Goal: Entertainment & Leisure: Browse casually

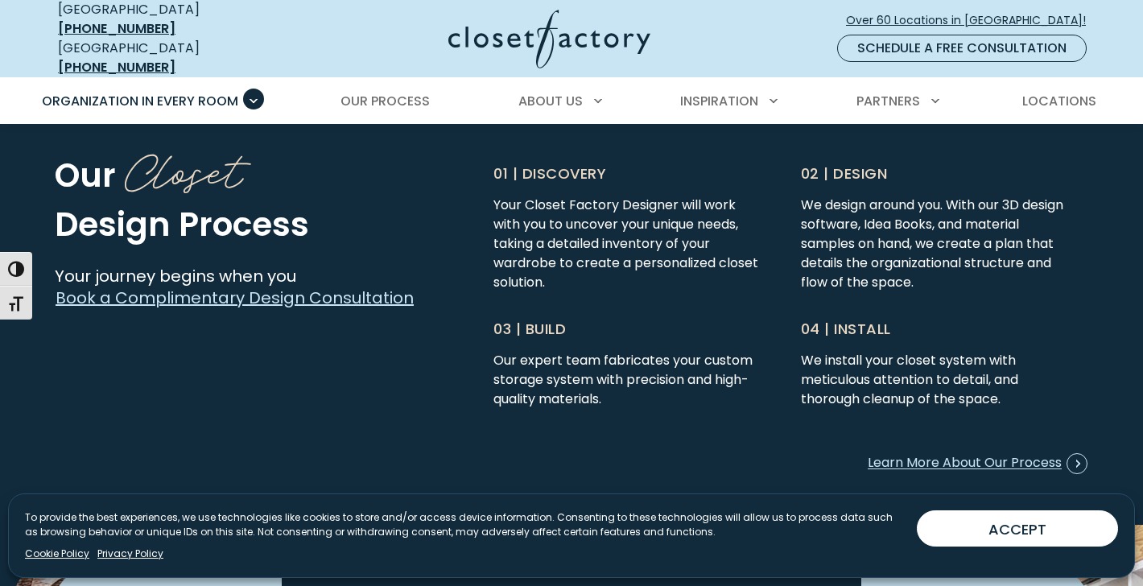
scroll to position [4056, 0]
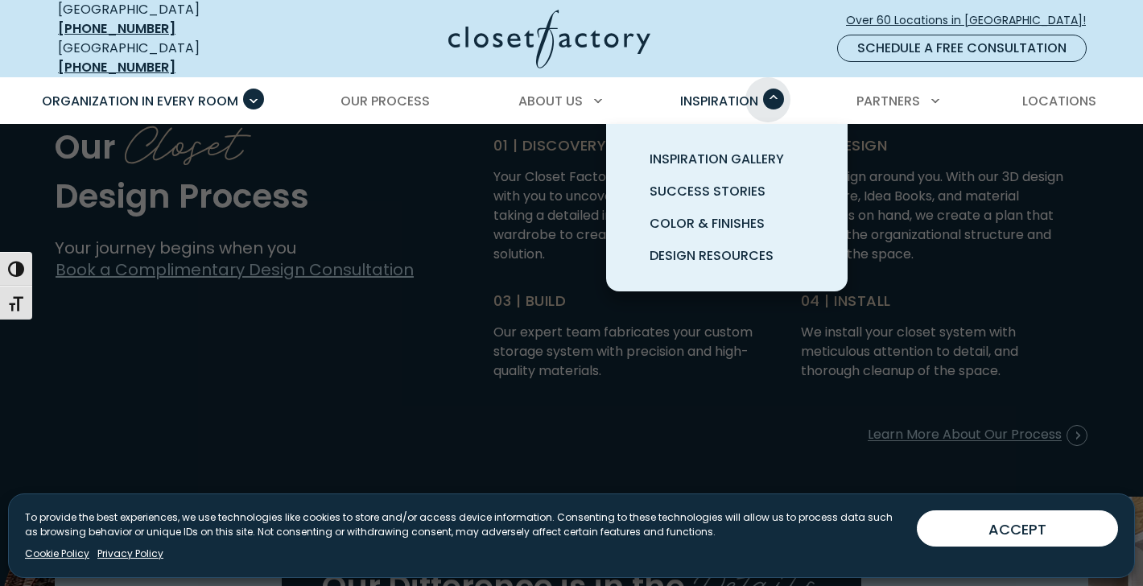
click at [768, 89] on span "Primary Menu" at bounding box center [773, 99] width 21 height 21
click at [750, 150] on span "Inspiration Gallery" at bounding box center [717, 159] width 134 height 19
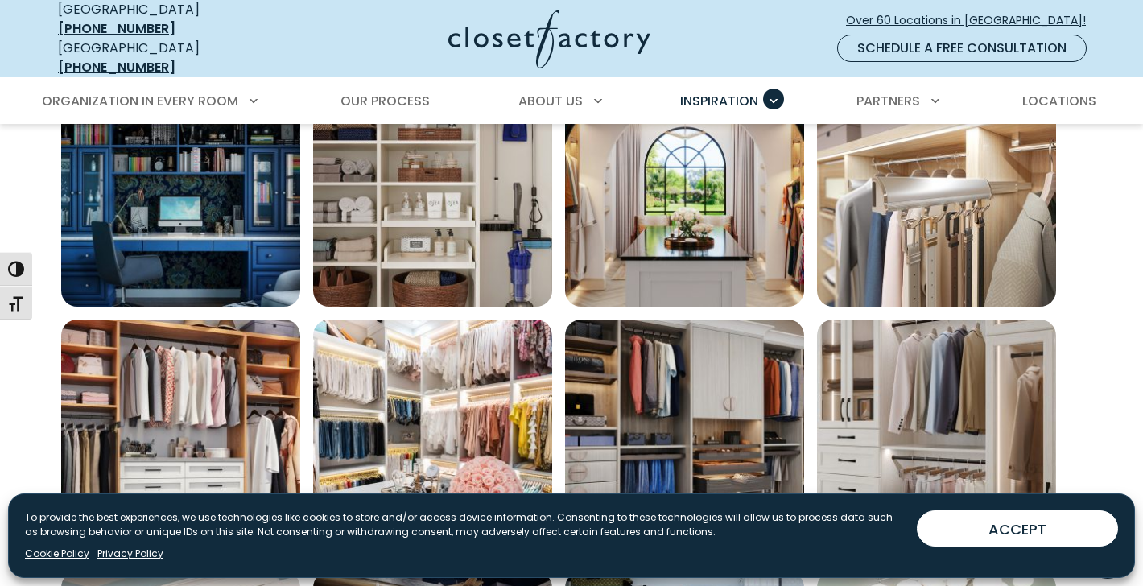
scroll to position [610, 0]
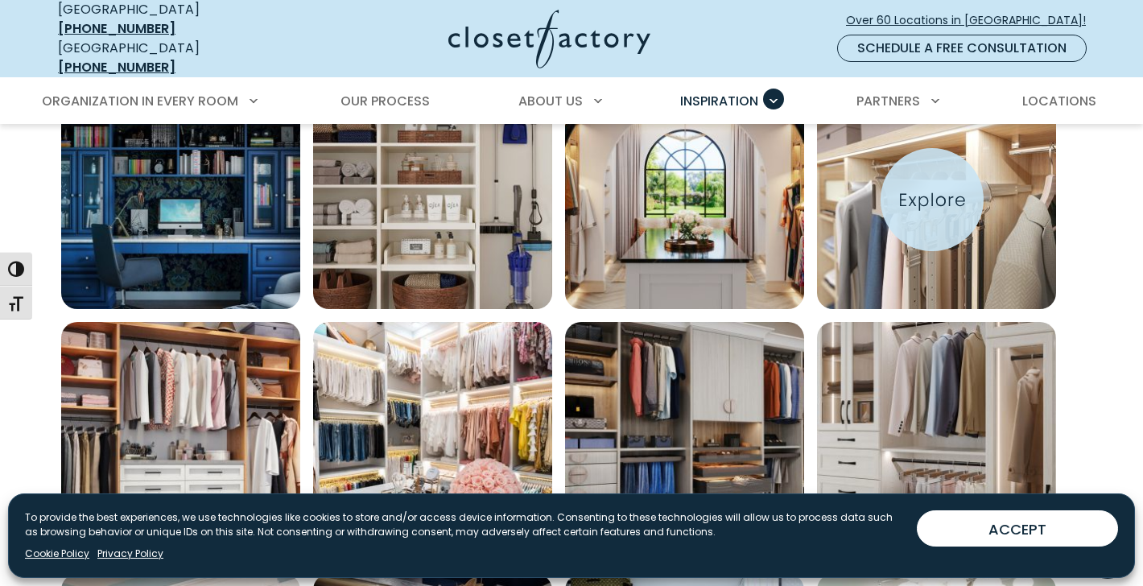
click at [932, 200] on img "Open inspiration gallery to preview enlarged image" at bounding box center [936, 189] width 239 height 239
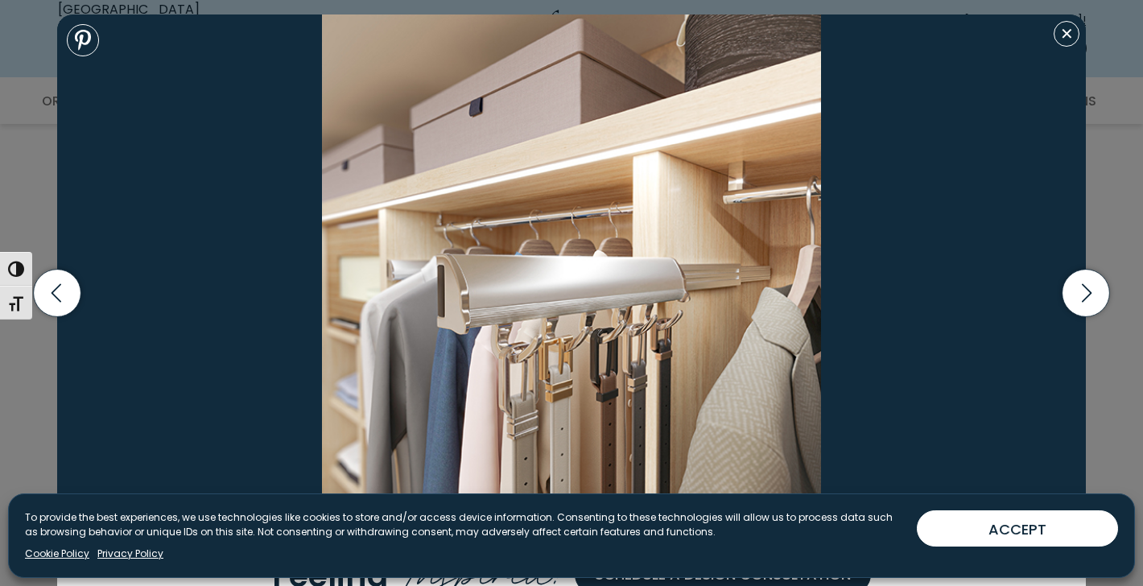
scroll to position [755, 0]
click at [1088, 288] on icon "button" at bounding box center [1087, 294] width 48 height 48
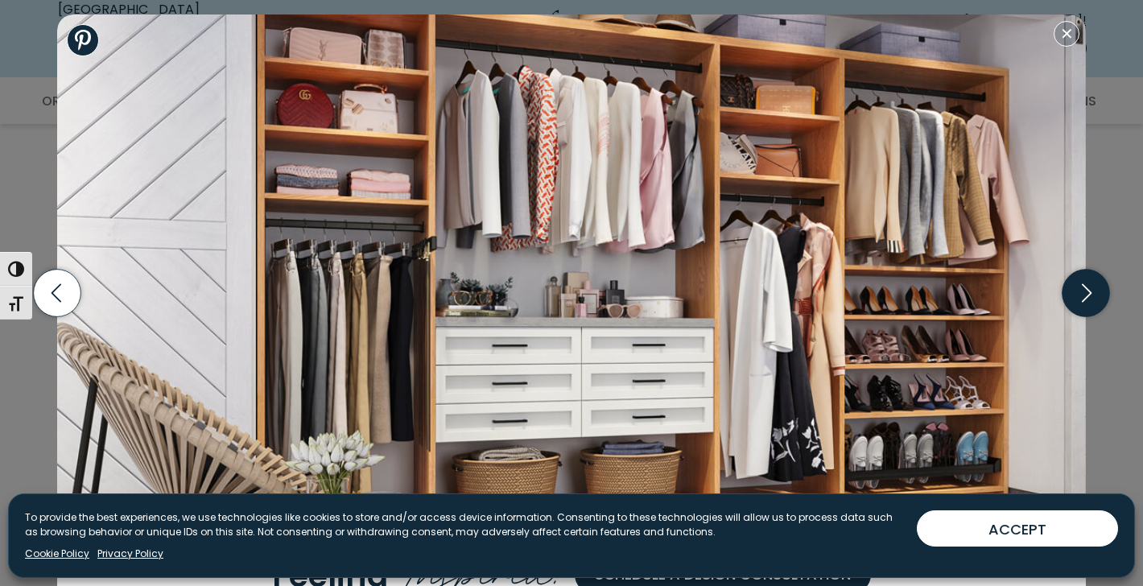
click at [1088, 288] on icon "button" at bounding box center [1087, 294] width 48 height 48
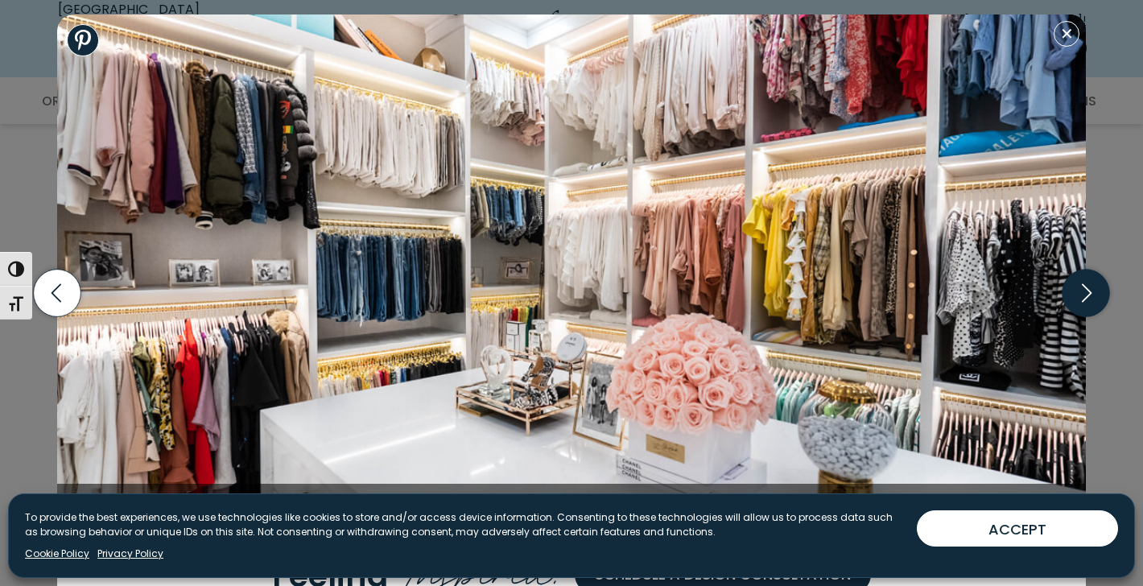
click at [1088, 288] on icon "button" at bounding box center [1087, 294] width 48 height 48
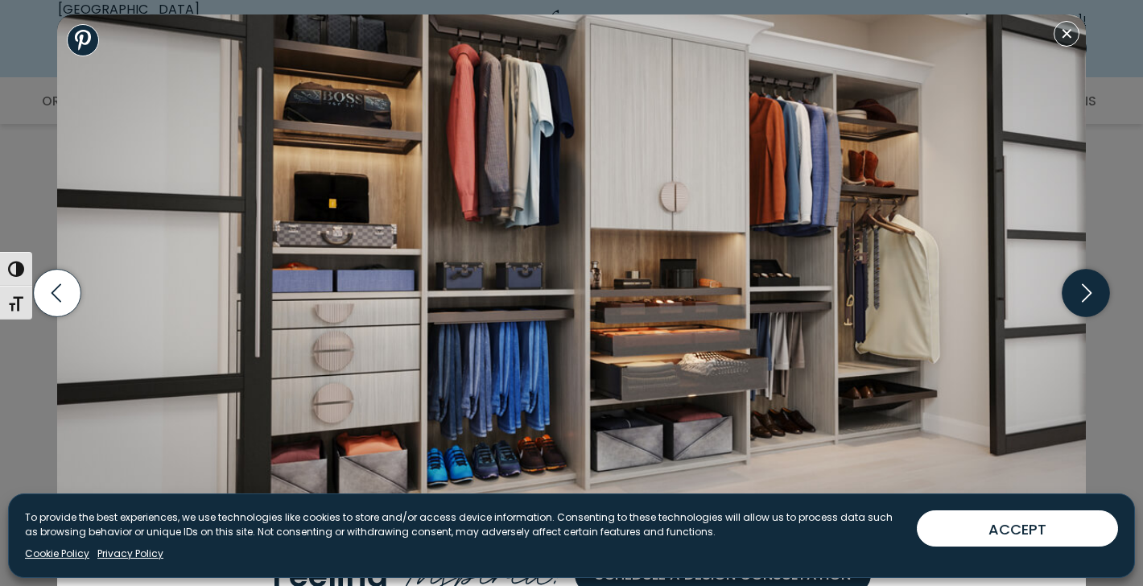
click at [1088, 288] on icon "button" at bounding box center [1087, 294] width 48 height 48
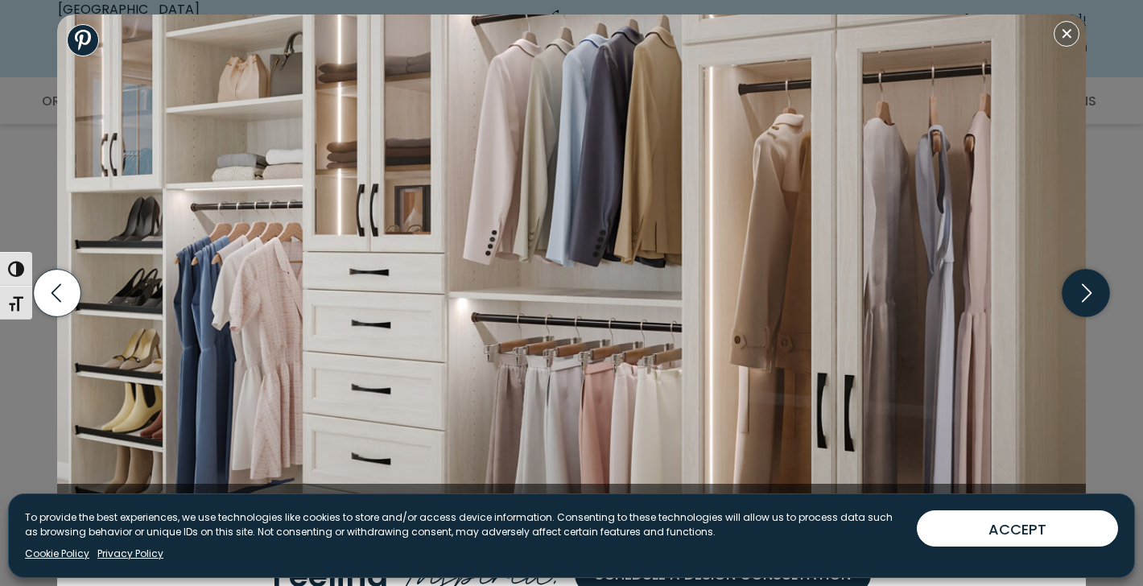
click at [1088, 288] on icon "button" at bounding box center [1087, 294] width 48 height 48
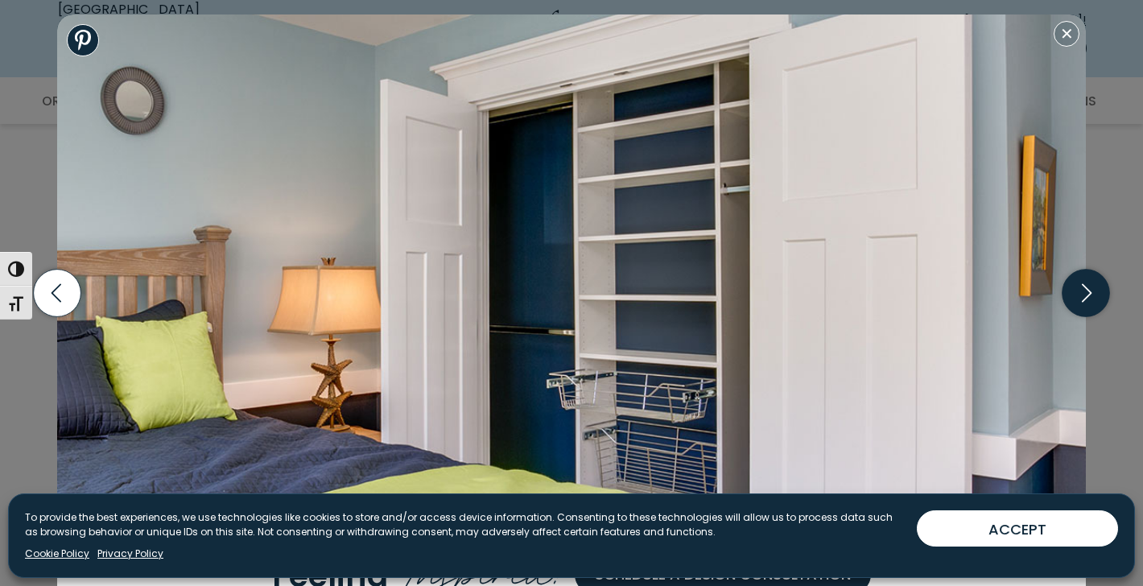
click at [1088, 288] on icon "button" at bounding box center [1087, 294] width 48 height 48
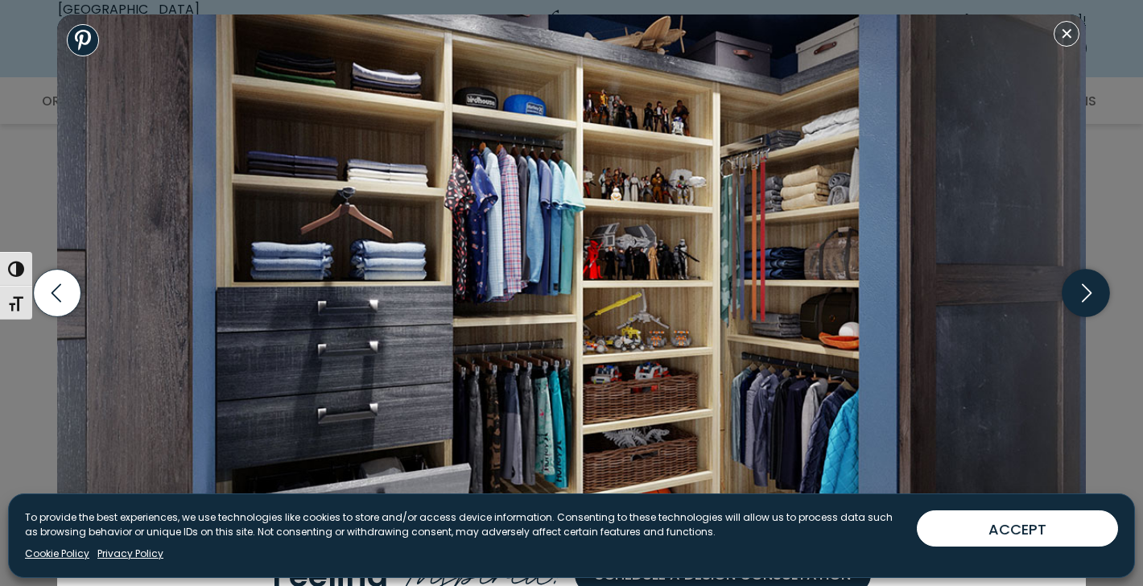
click at [1088, 288] on icon "button" at bounding box center [1087, 294] width 48 height 48
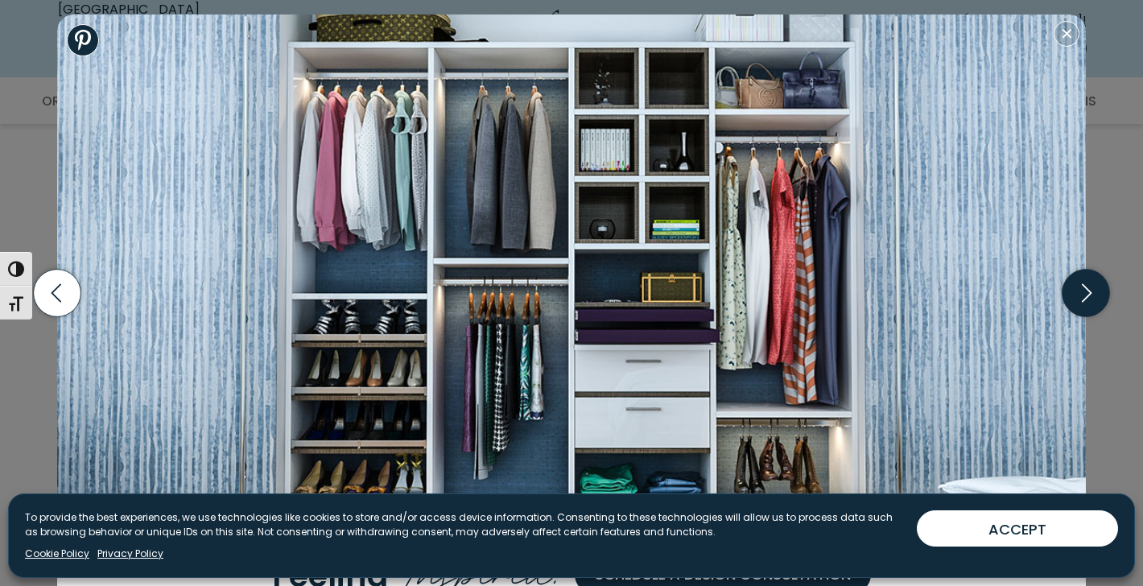
click at [1088, 288] on icon "button" at bounding box center [1087, 294] width 48 height 48
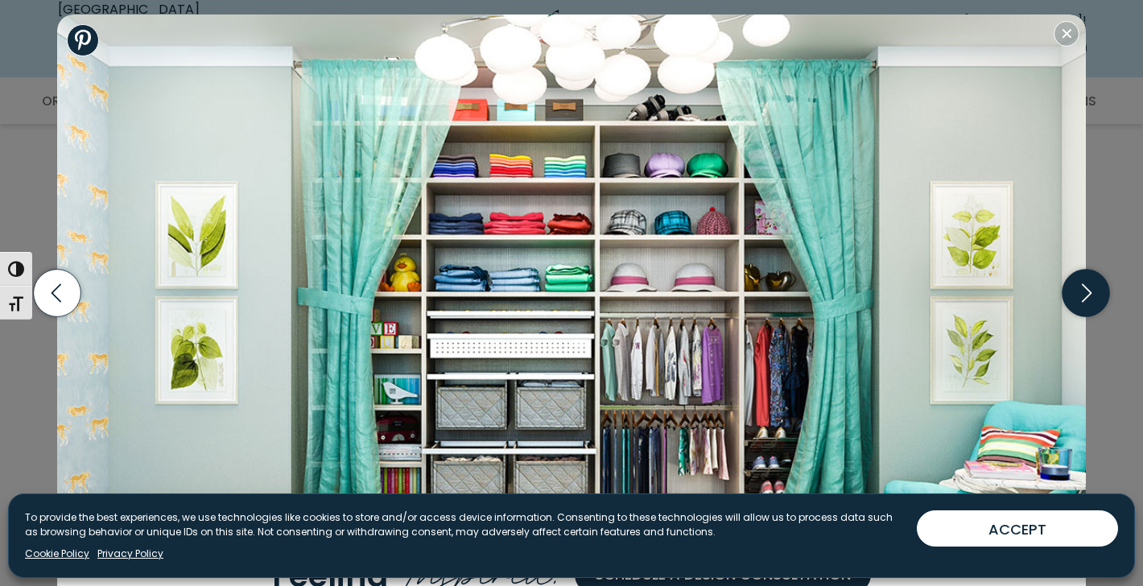
click at [1088, 288] on icon "button" at bounding box center [1087, 294] width 48 height 48
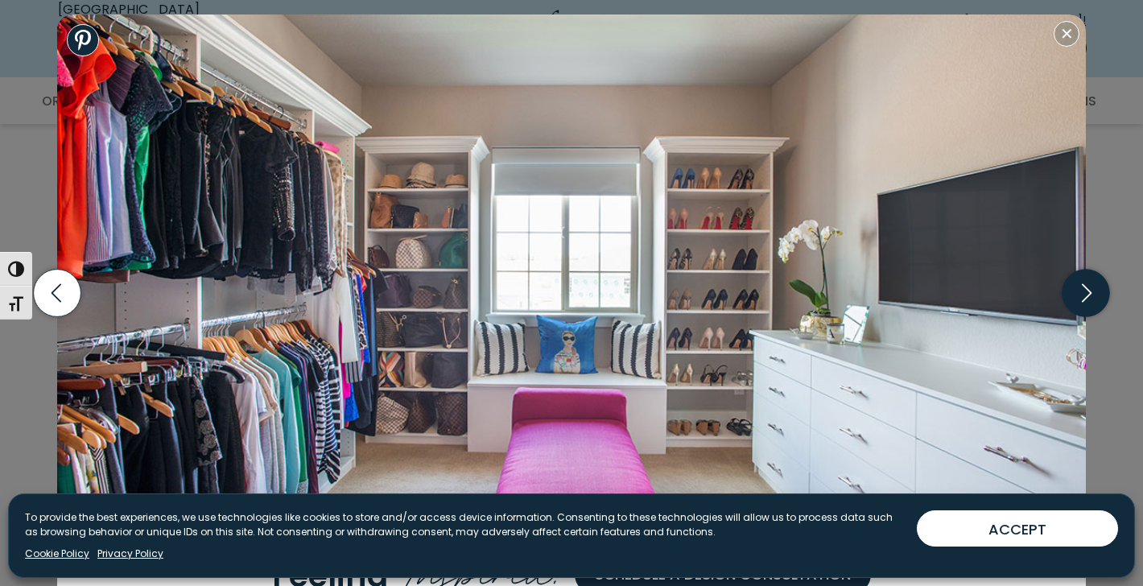
click at [1088, 288] on icon "button" at bounding box center [1087, 294] width 48 height 48
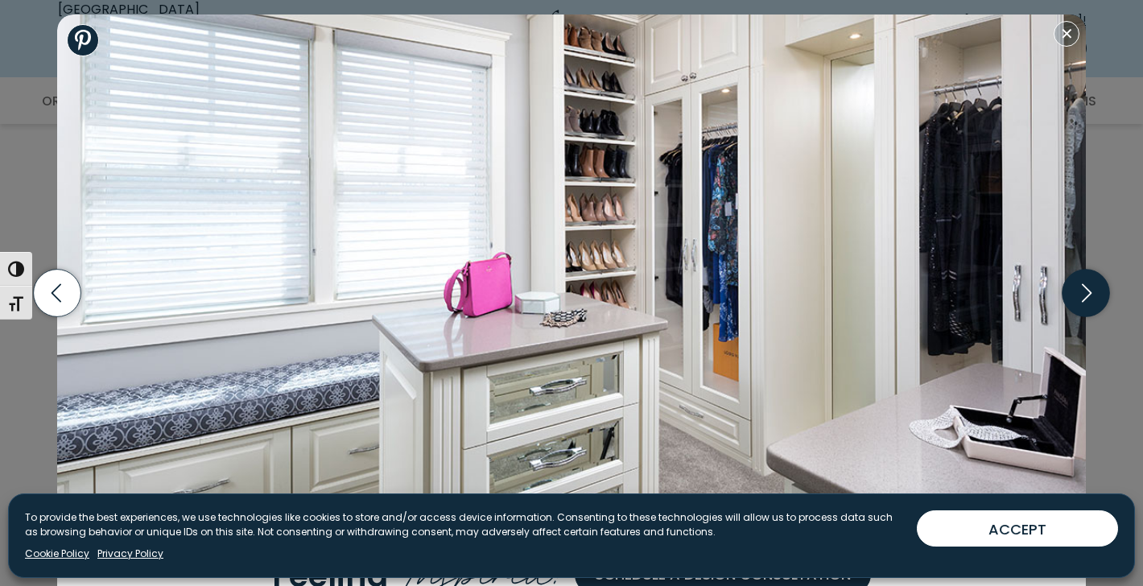
click at [1088, 288] on icon "button" at bounding box center [1087, 293] width 10 height 19
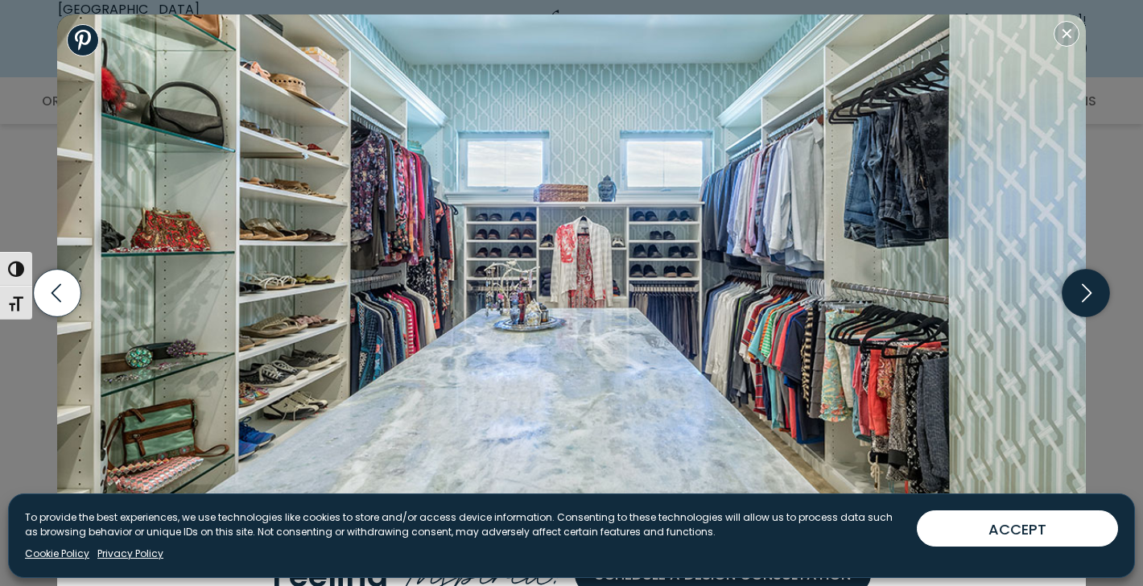
click at [1088, 289] on icon "button" at bounding box center [1087, 293] width 10 height 19
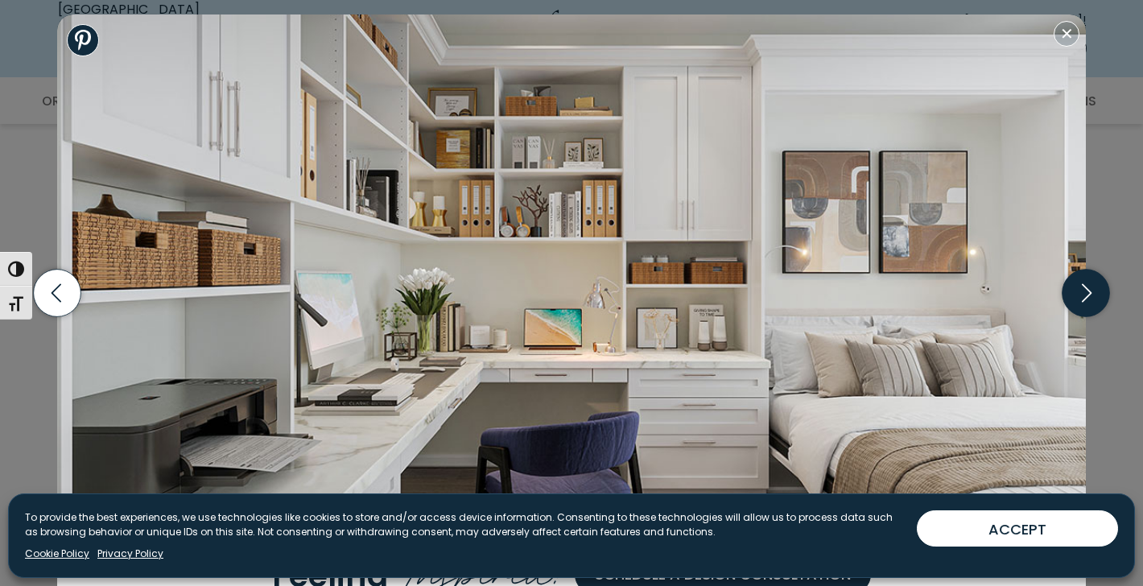
click at [1088, 289] on icon "button" at bounding box center [1087, 293] width 10 height 19
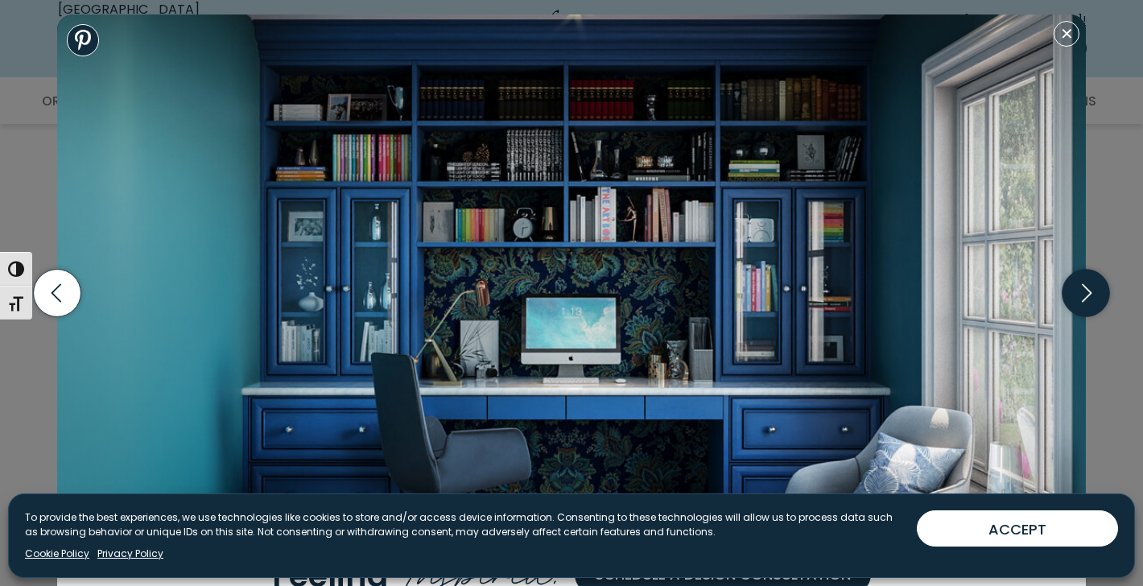
click at [1088, 289] on icon "button" at bounding box center [1087, 293] width 10 height 19
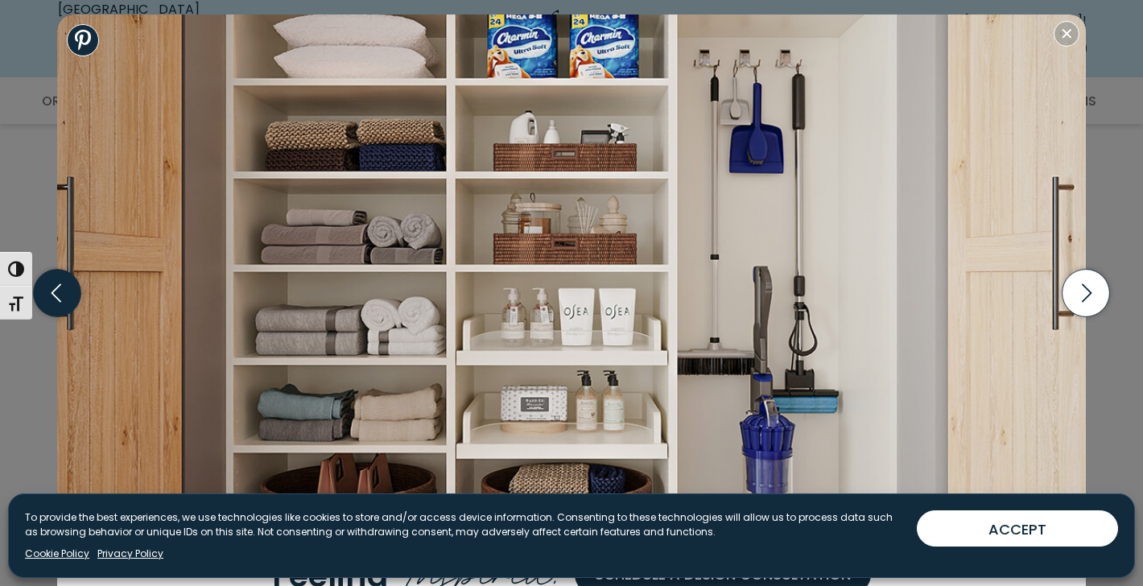
click at [69, 289] on icon "button" at bounding box center [58, 294] width 48 height 48
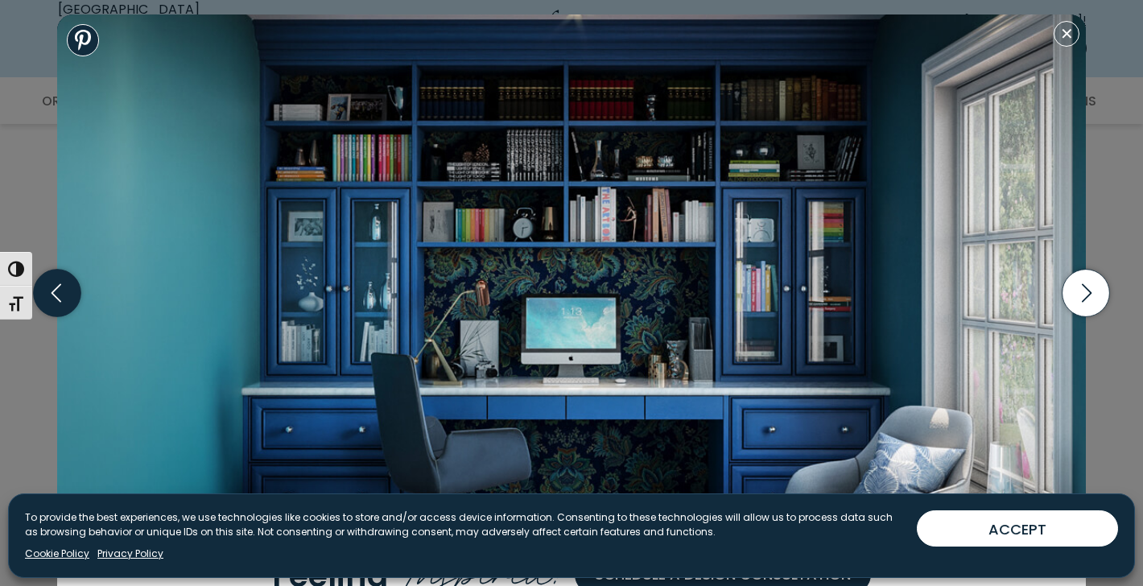
click at [69, 289] on icon "button" at bounding box center [58, 294] width 48 height 48
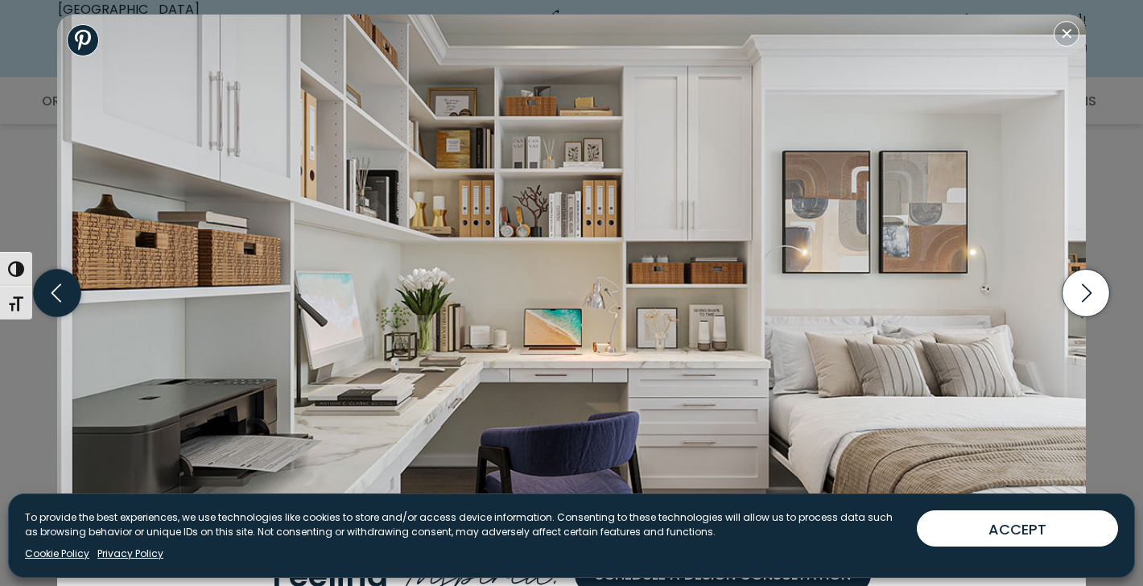
click at [69, 287] on icon "button" at bounding box center [58, 294] width 48 height 48
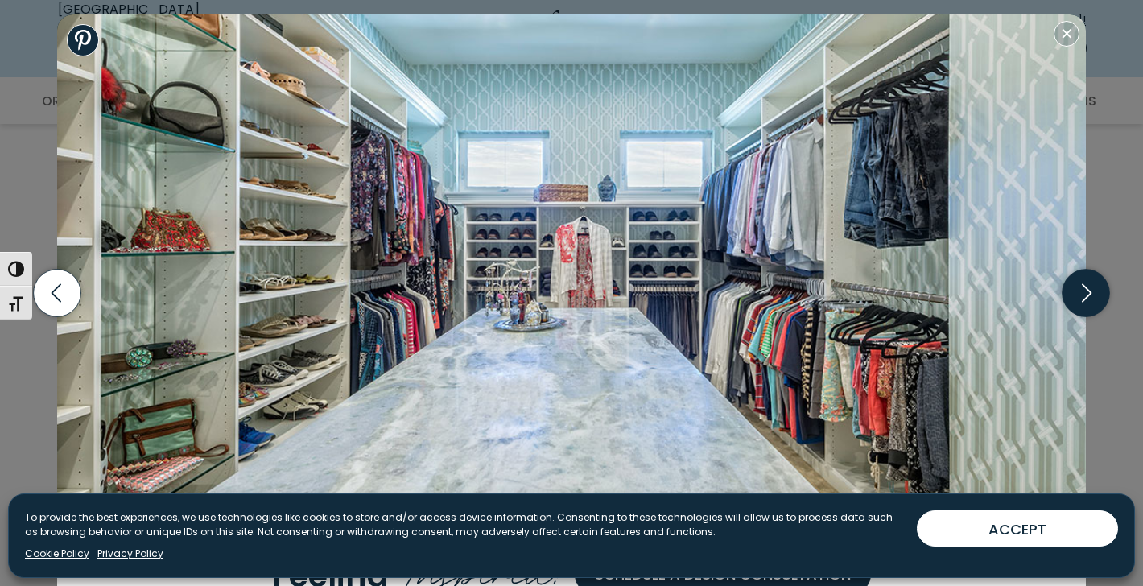
click at [1089, 291] on icon "button" at bounding box center [1087, 293] width 10 height 19
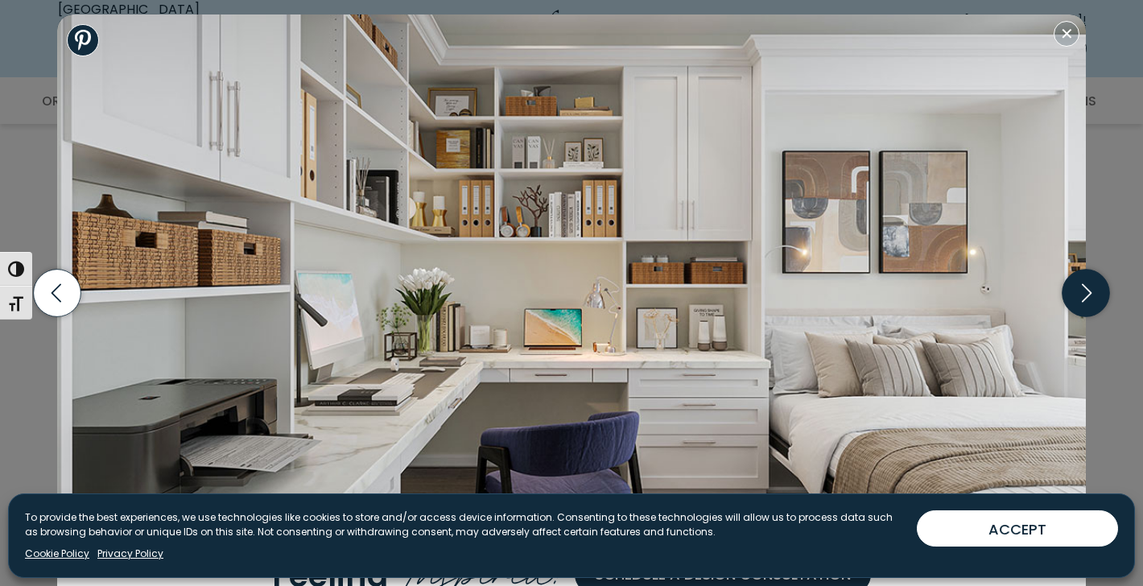
click at [1089, 291] on icon "button" at bounding box center [1087, 293] width 10 height 19
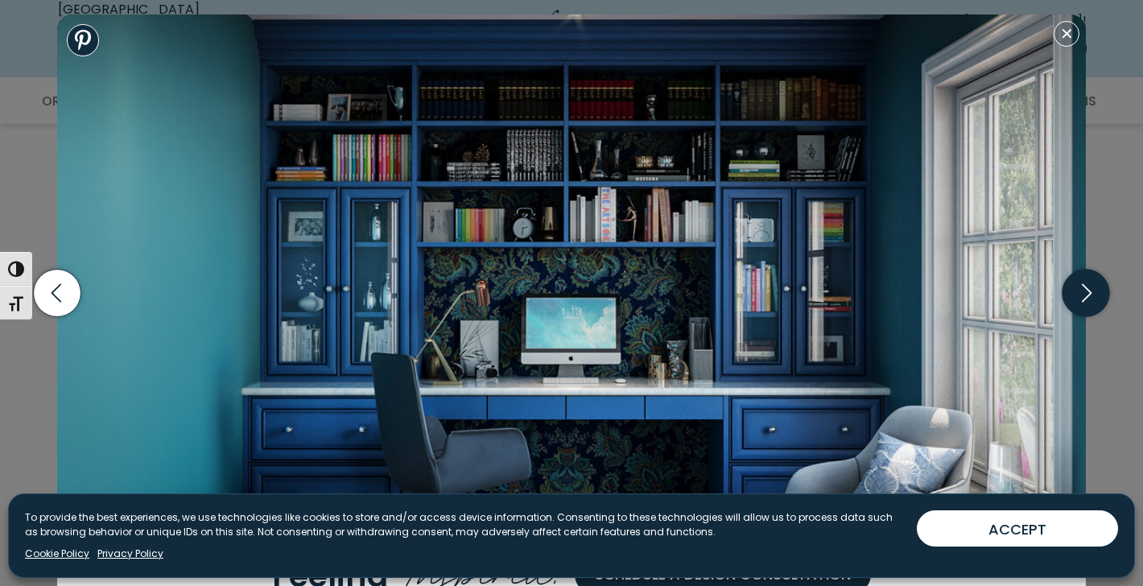
click at [1089, 291] on icon "button" at bounding box center [1087, 293] width 10 height 19
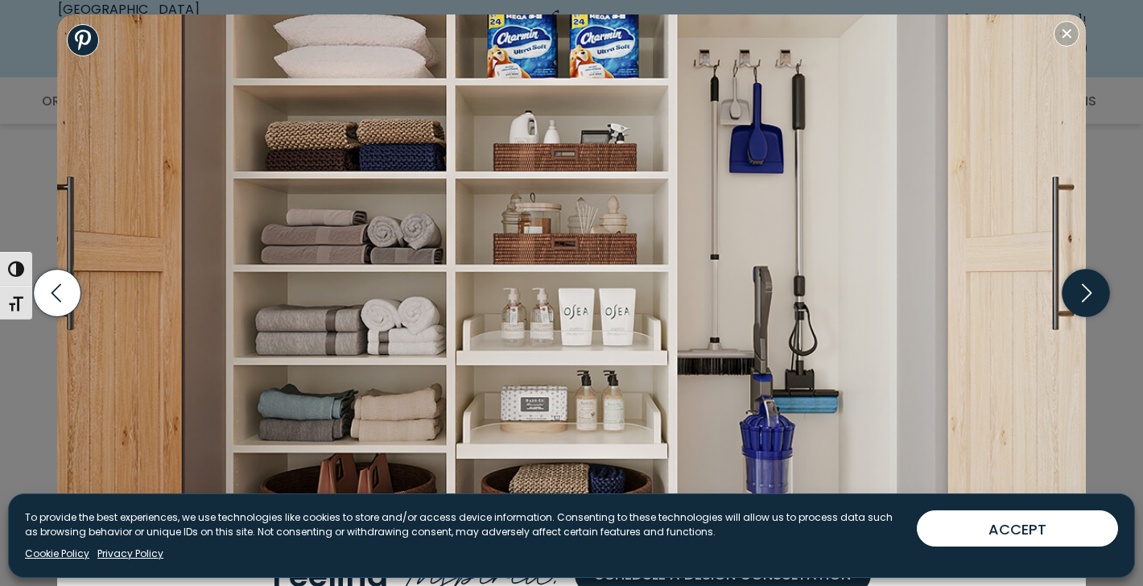
click at [1089, 287] on icon "button" at bounding box center [1087, 294] width 48 height 48
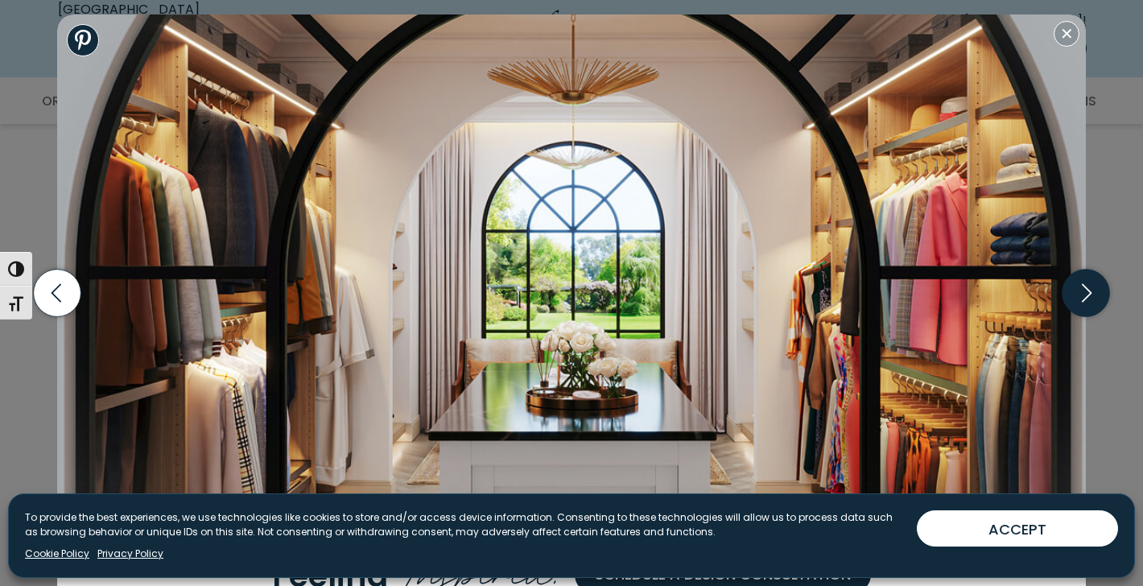
click at [1089, 287] on icon "button" at bounding box center [1087, 294] width 48 height 48
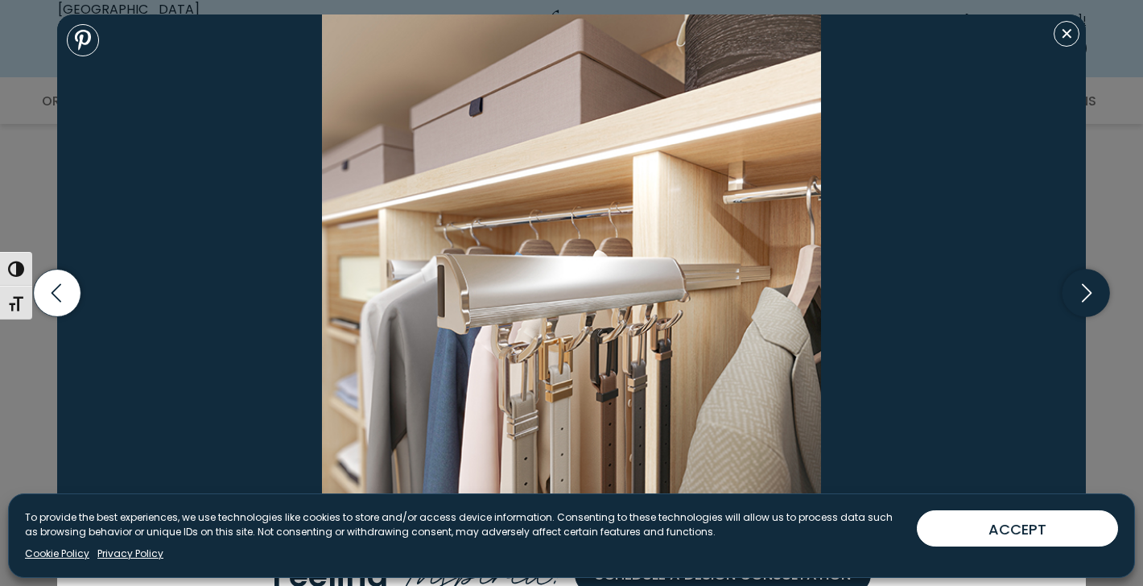
click at [1089, 287] on icon "button" at bounding box center [1087, 294] width 48 height 48
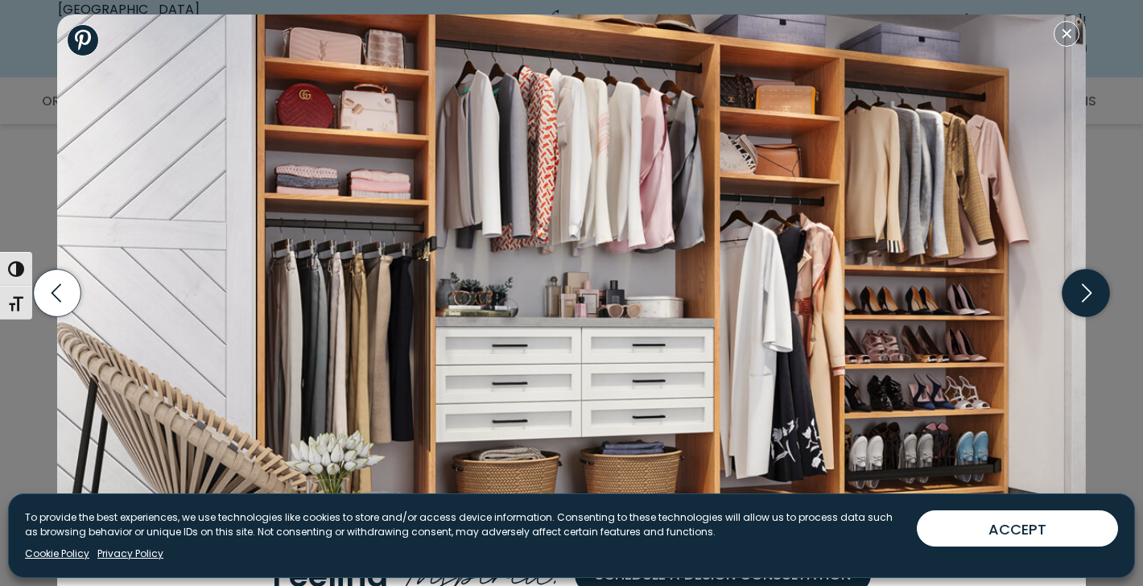
click at [1089, 287] on icon "button" at bounding box center [1087, 294] width 48 height 48
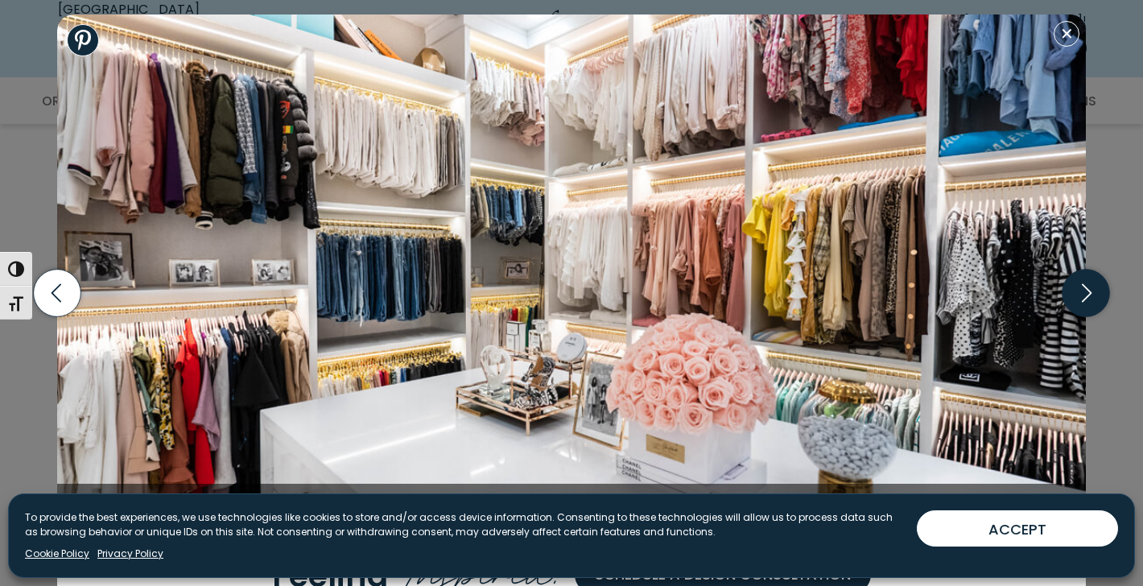
click at [1089, 287] on icon "button" at bounding box center [1087, 294] width 48 height 48
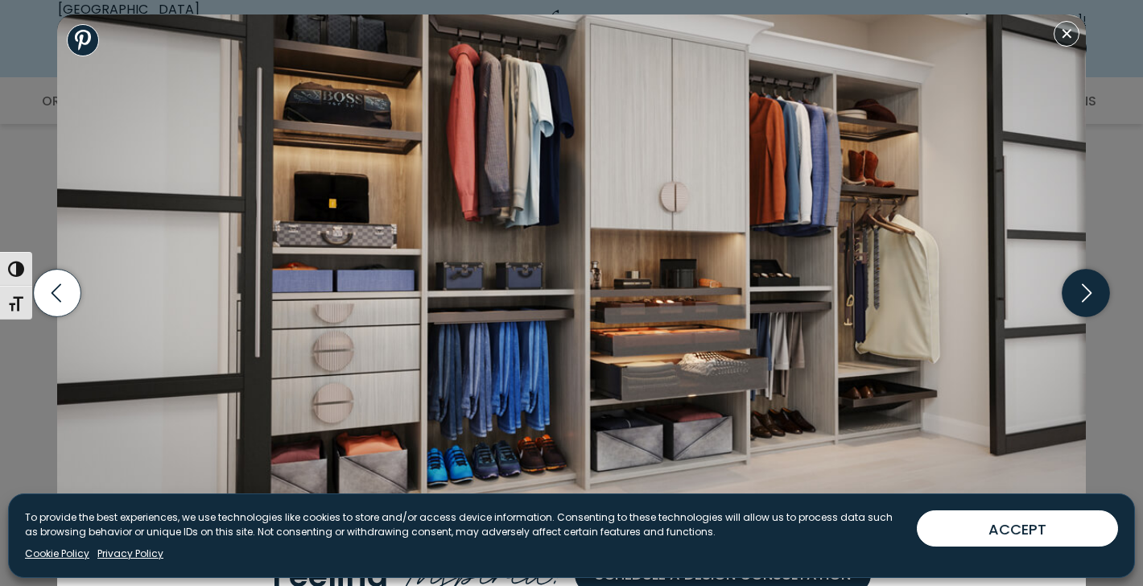
click at [1089, 287] on icon "button" at bounding box center [1087, 294] width 48 height 48
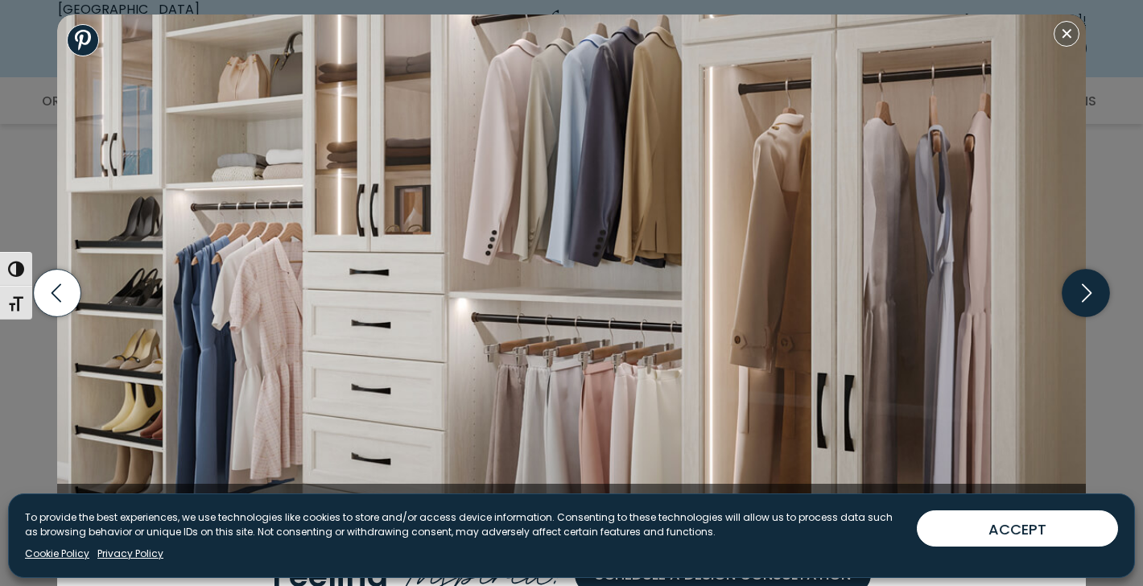
click at [1089, 287] on icon "button" at bounding box center [1087, 294] width 48 height 48
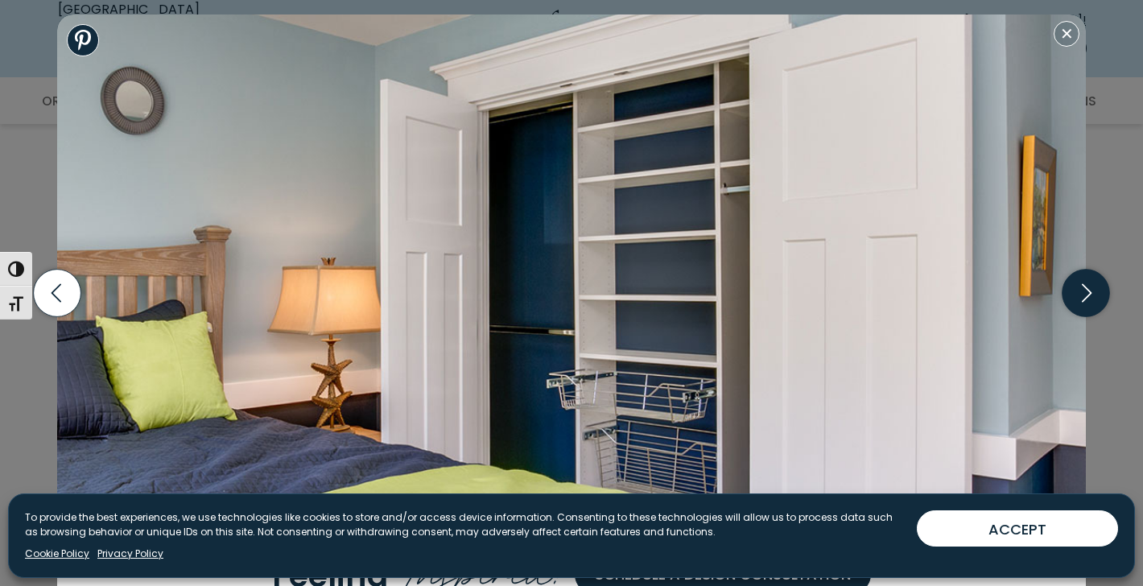
click at [1089, 287] on icon "button" at bounding box center [1087, 294] width 48 height 48
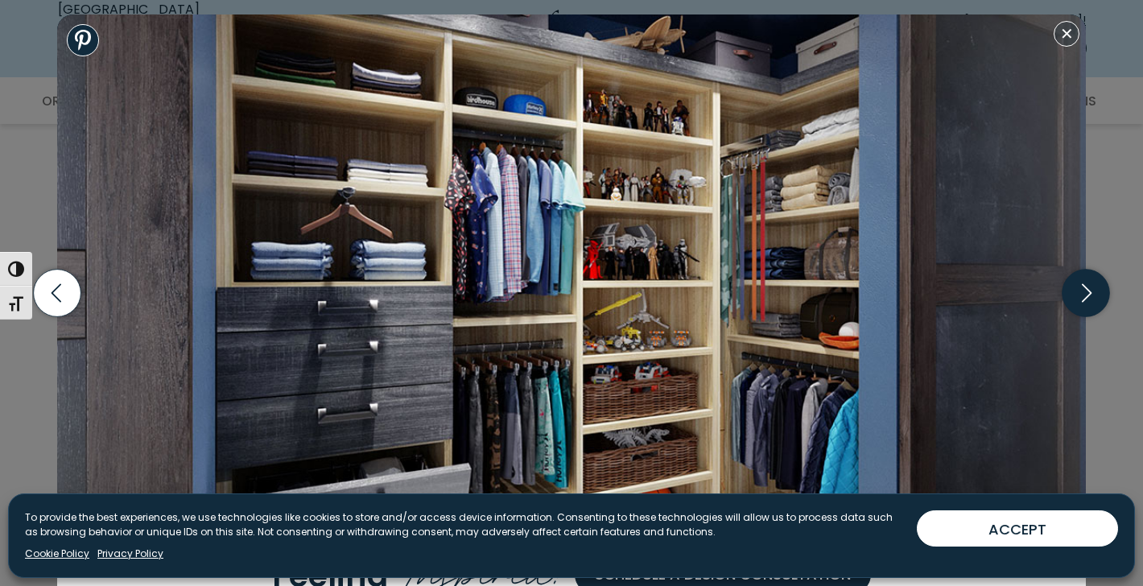
click at [1089, 287] on icon "button" at bounding box center [1087, 294] width 48 height 48
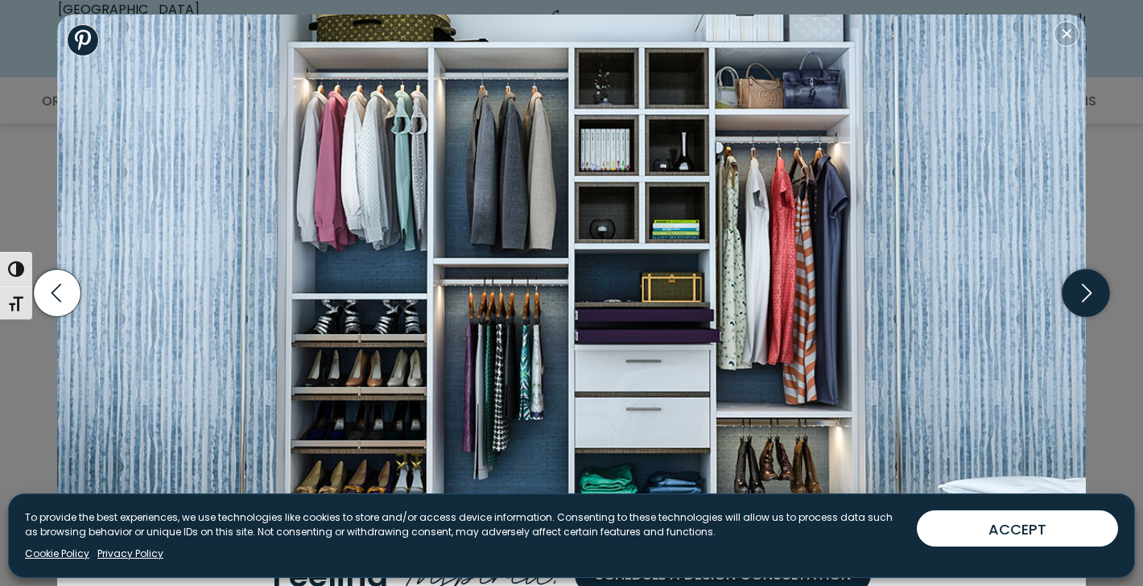
click at [1089, 287] on icon "button" at bounding box center [1087, 294] width 48 height 48
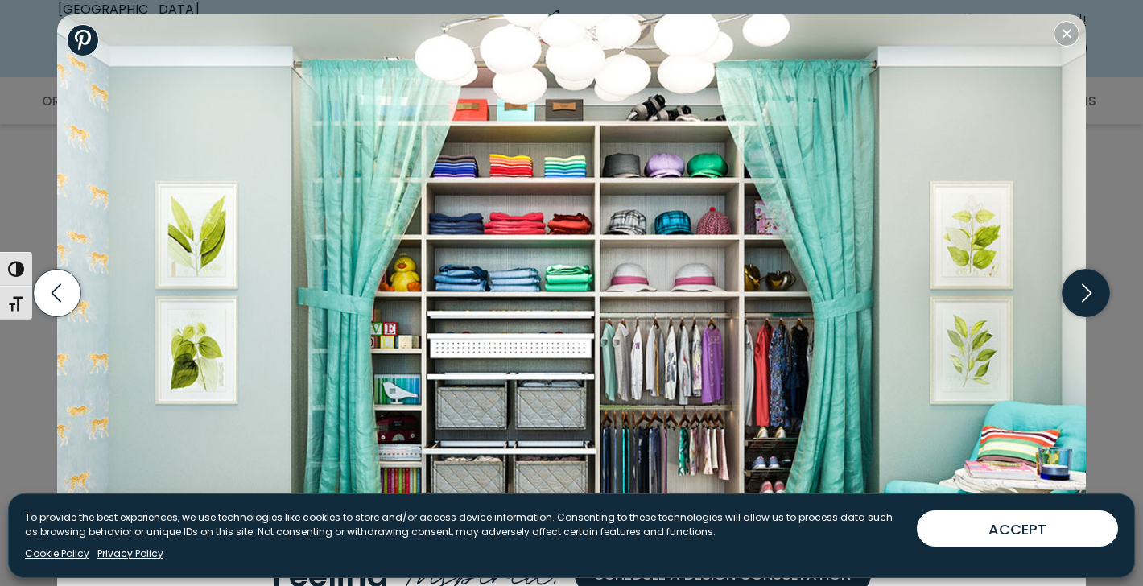
click at [1089, 287] on icon "button" at bounding box center [1087, 294] width 48 height 48
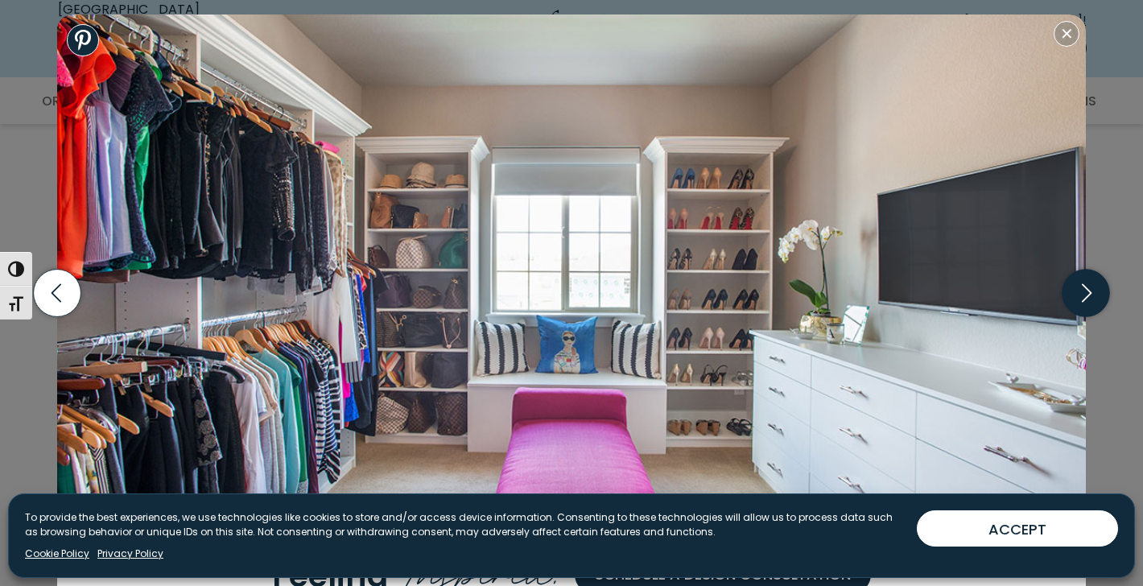
click at [1089, 287] on icon "button" at bounding box center [1087, 294] width 48 height 48
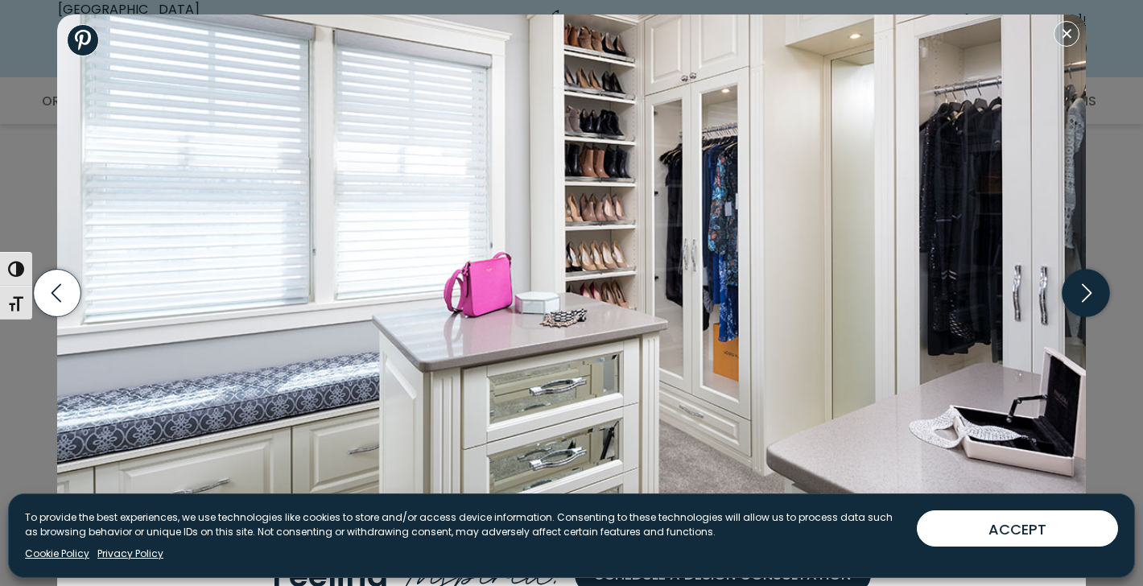
click at [1089, 287] on icon "button" at bounding box center [1087, 294] width 48 height 48
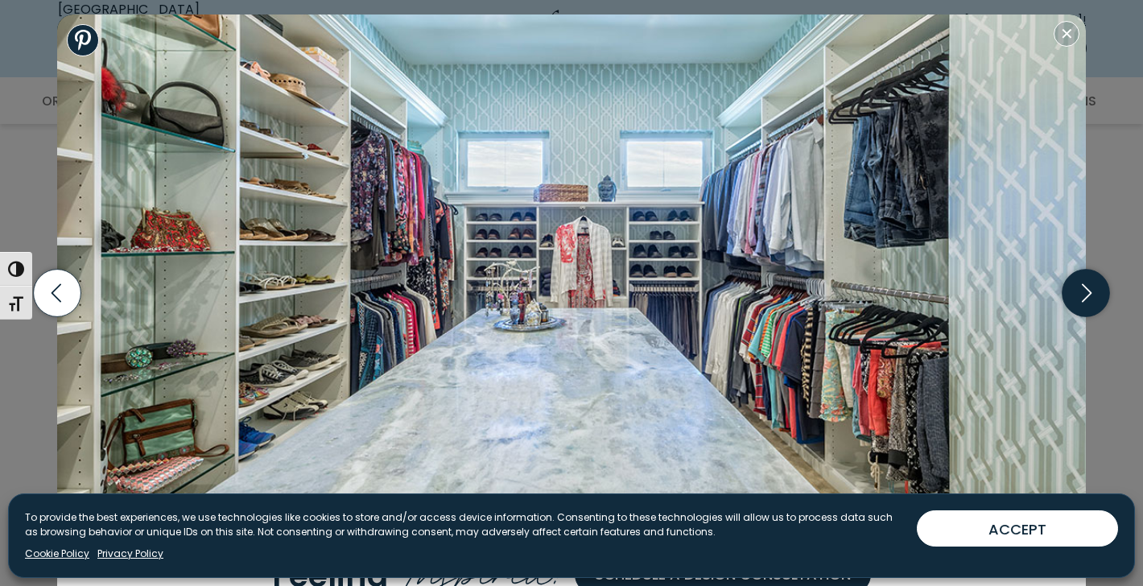
click at [1089, 287] on icon "button" at bounding box center [1087, 294] width 48 height 48
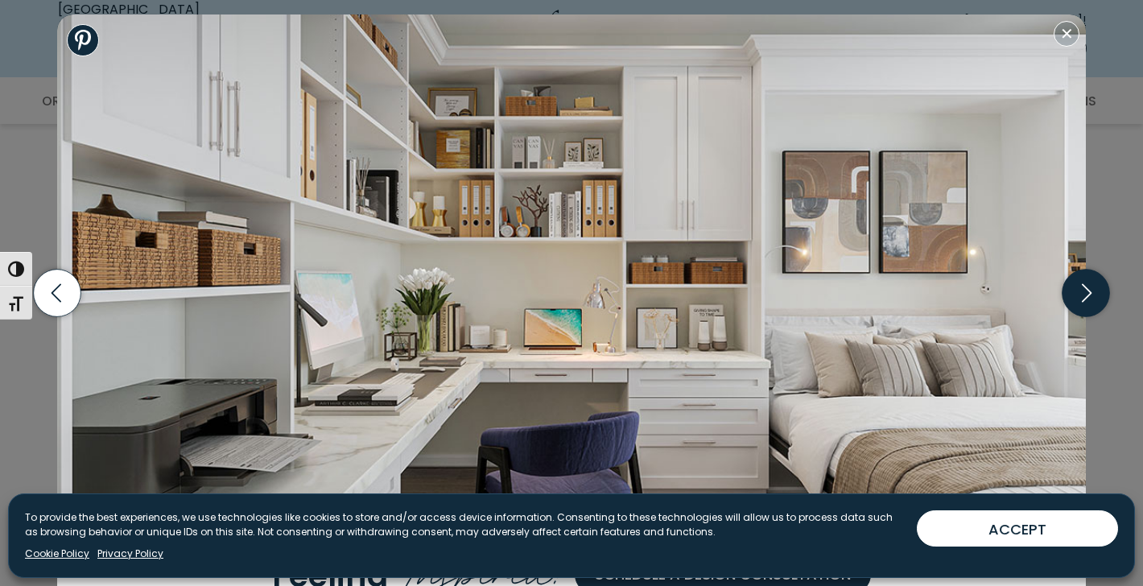
click at [1089, 287] on icon "button" at bounding box center [1087, 294] width 48 height 48
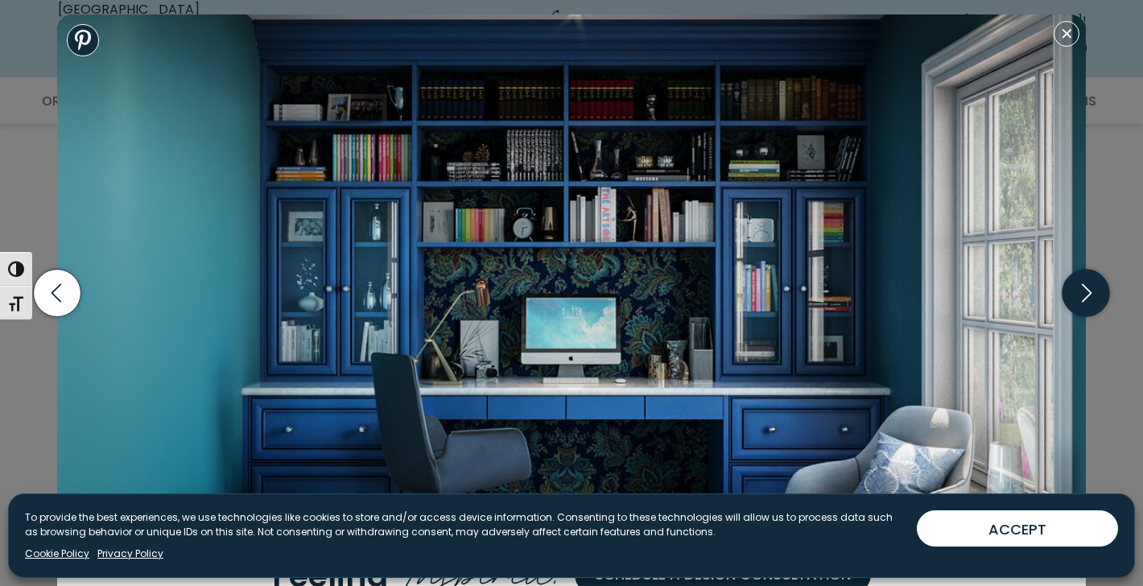
click at [1089, 287] on icon "button" at bounding box center [1087, 294] width 48 height 48
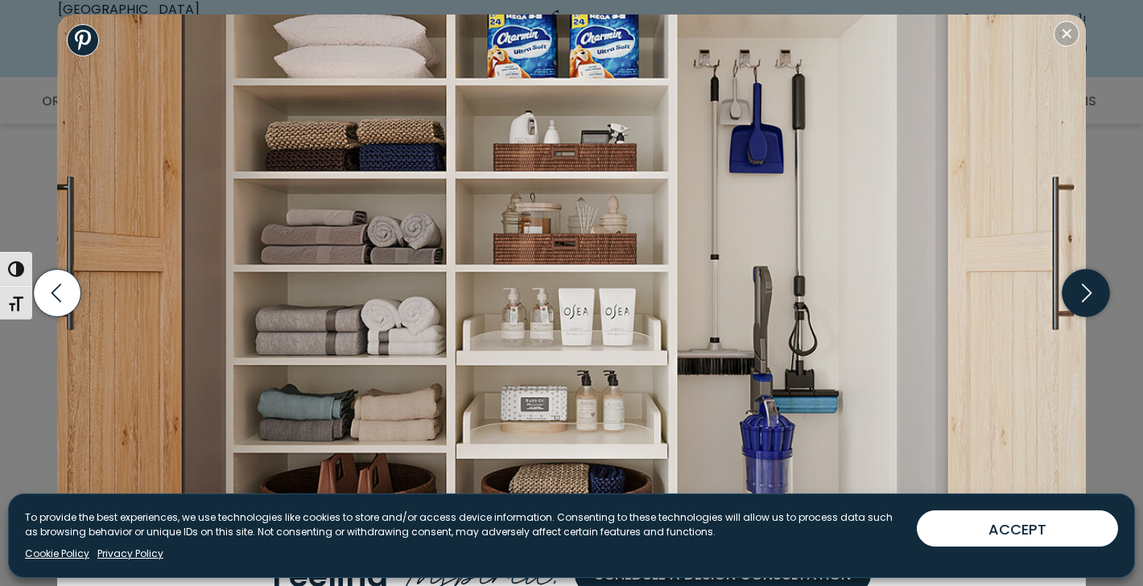
click at [1089, 287] on icon "button" at bounding box center [1087, 294] width 48 height 48
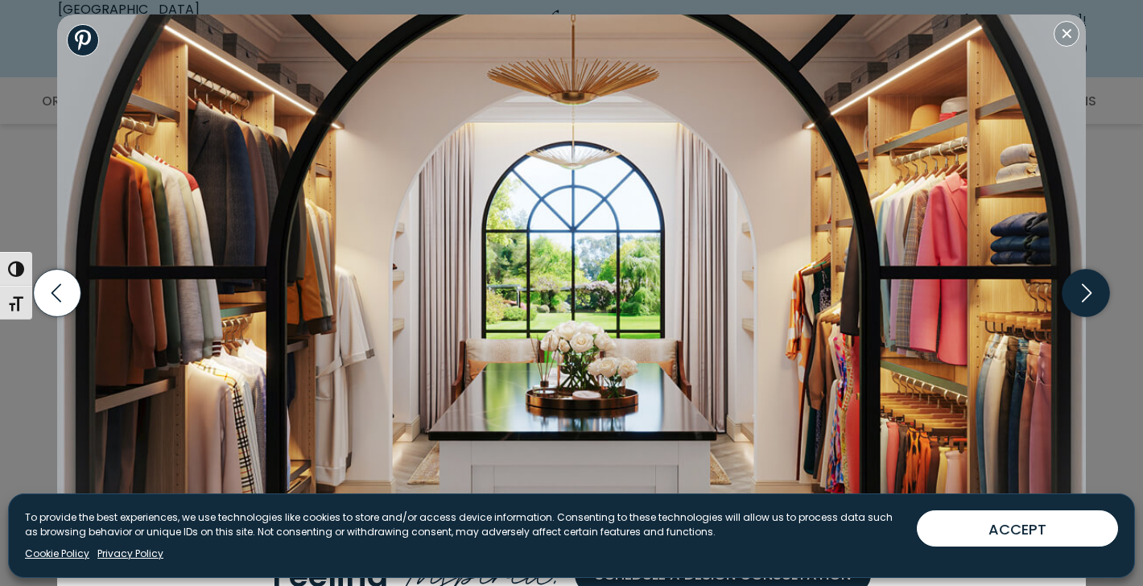
click at [1089, 287] on icon "button" at bounding box center [1087, 294] width 48 height 48
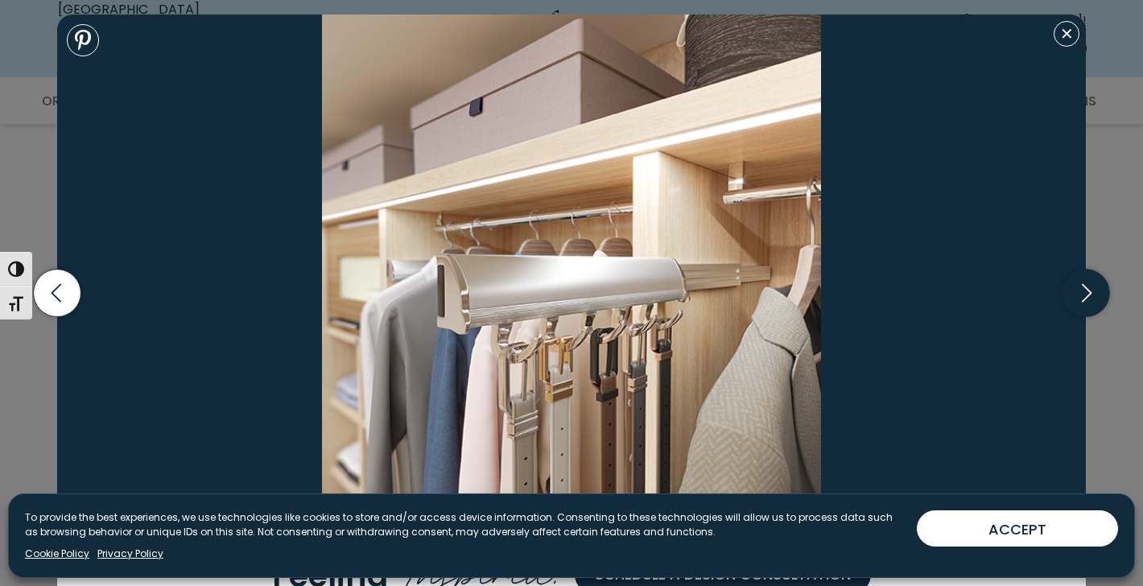
click at [1089, 287] on icon "button" at bounding box center [1087, 294] width 48 height 48
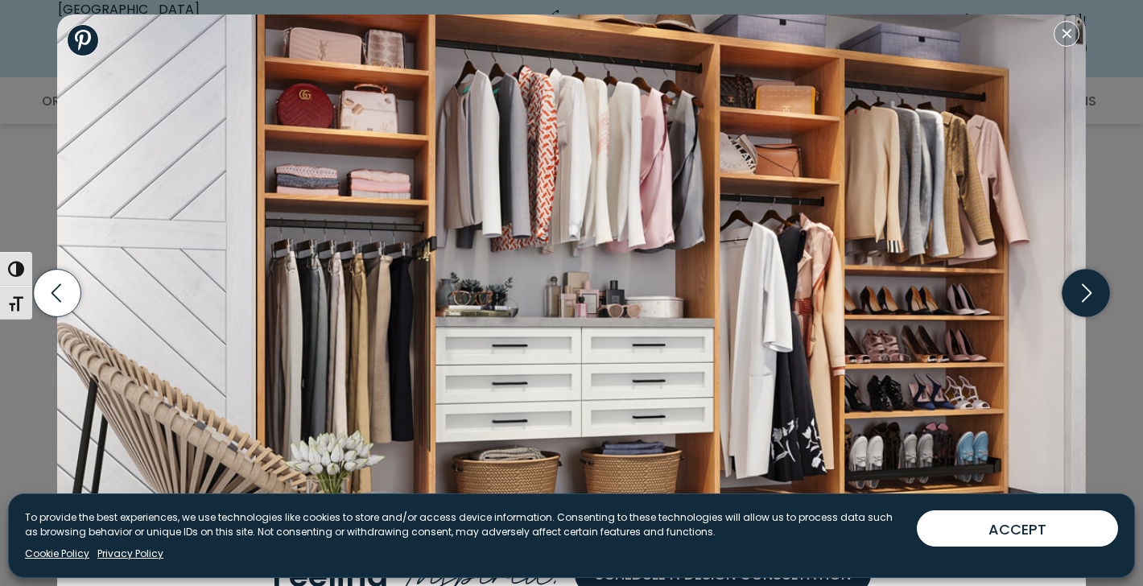
click at [1089, 287] on icon "button" at bounding box center [1087, 294] width 48 height 48
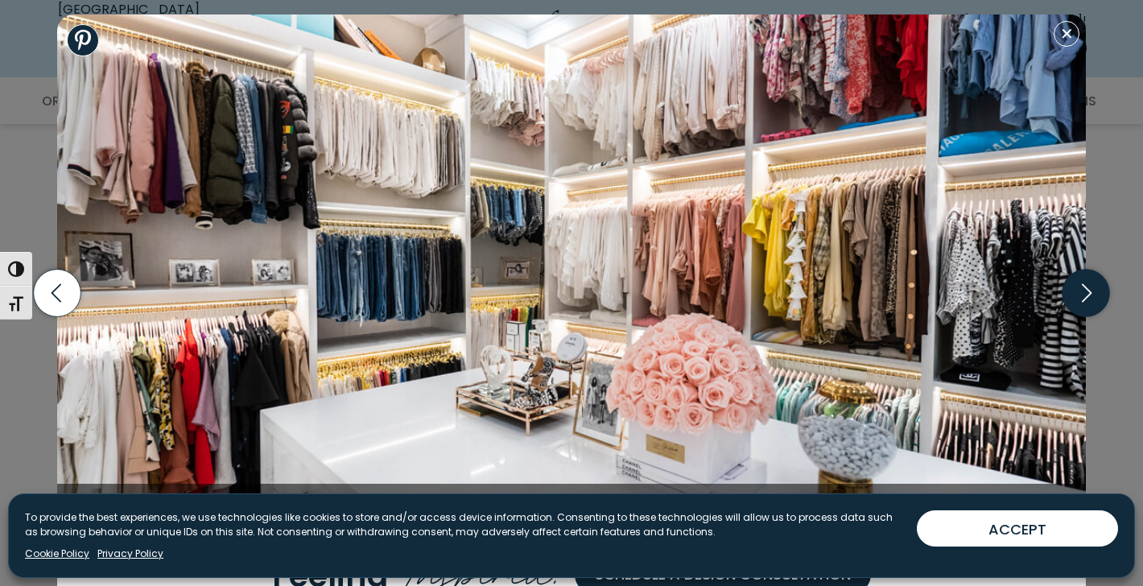
click at [1089, 287] on icon "button" at bounding box center [1087, 294] width 48 height 48
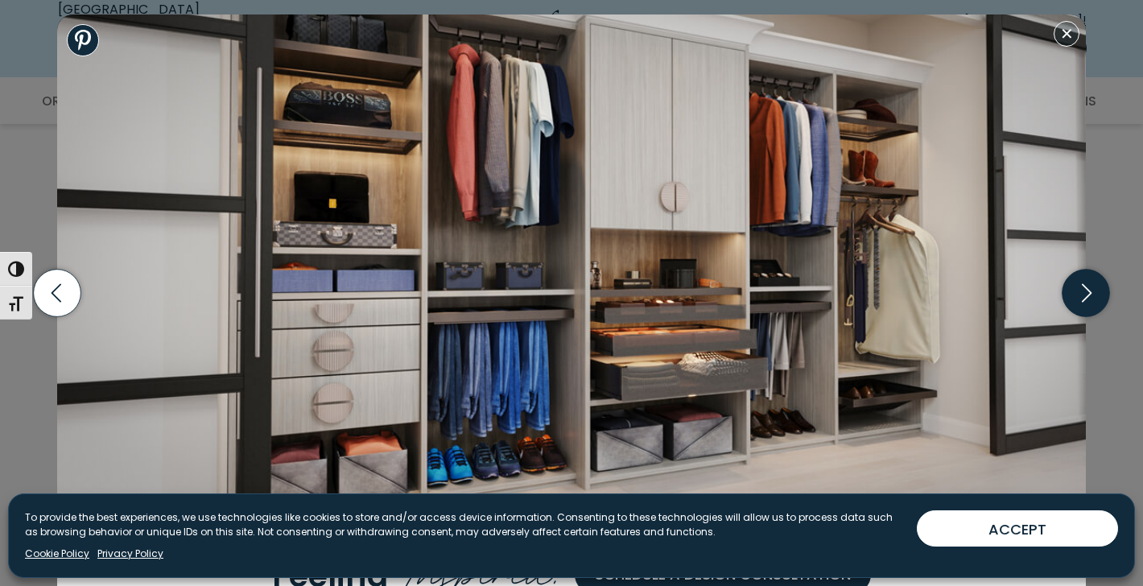
click at [1089, 287] on icon "button" at bounding box center [1087, 294] width 48 height 48
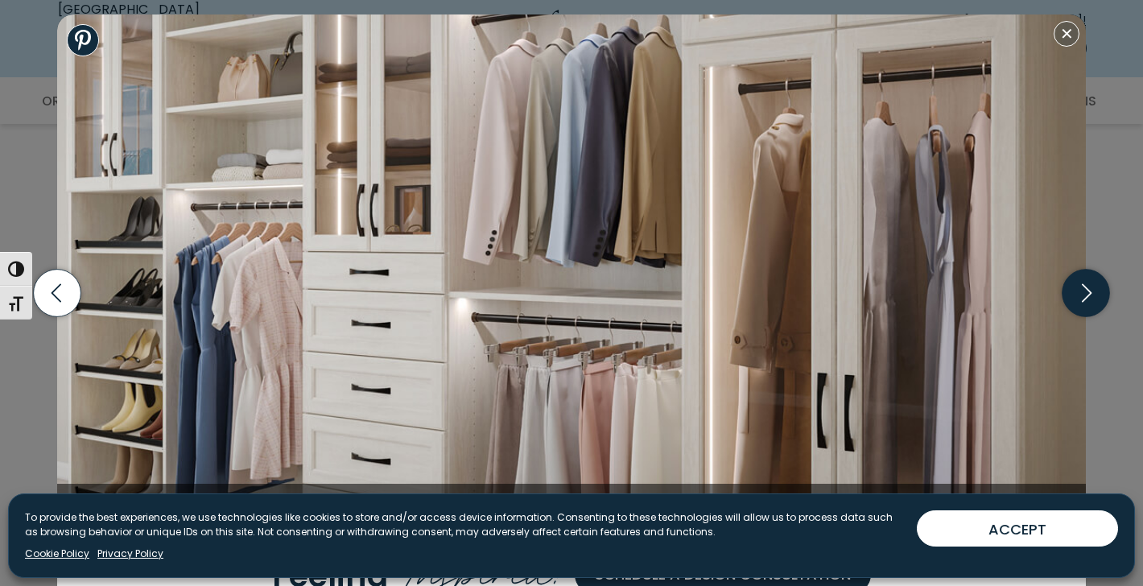
click at [1089, 287] on icon "button" at bounding box center [1087, 294] width 48 height 48
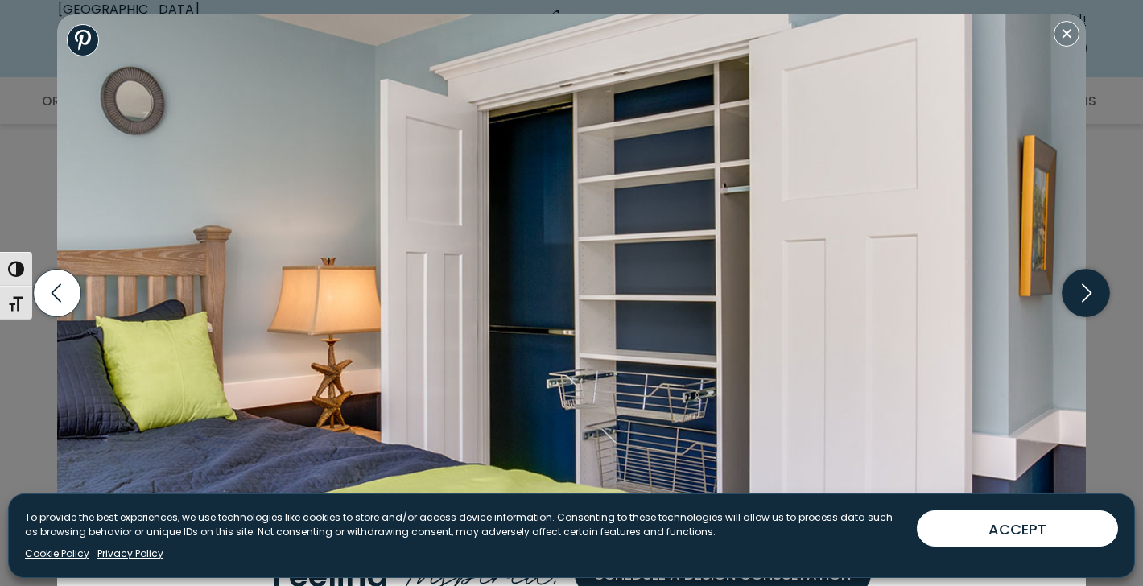
scroll to position [828, 0]
